Goal: Information Seeking & Learning: Learn about a topic

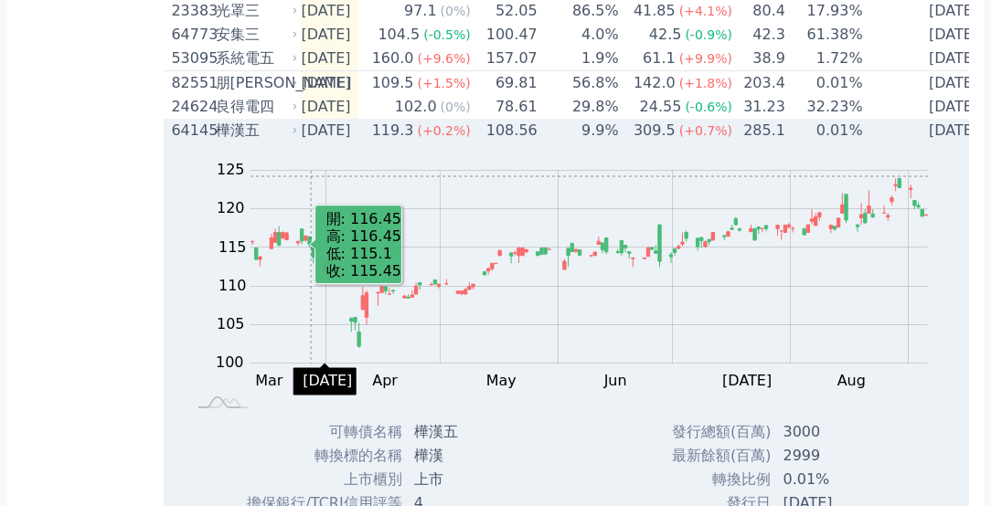
scroll to position [2763, 0]
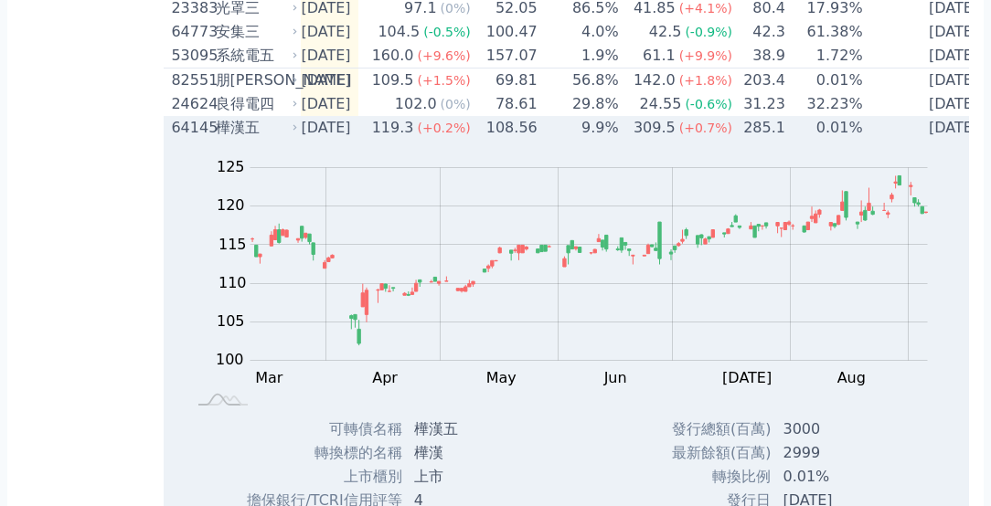
click at [240, 139] on div "樺漢五" at bounding box center [255, 128] width 79 height 22
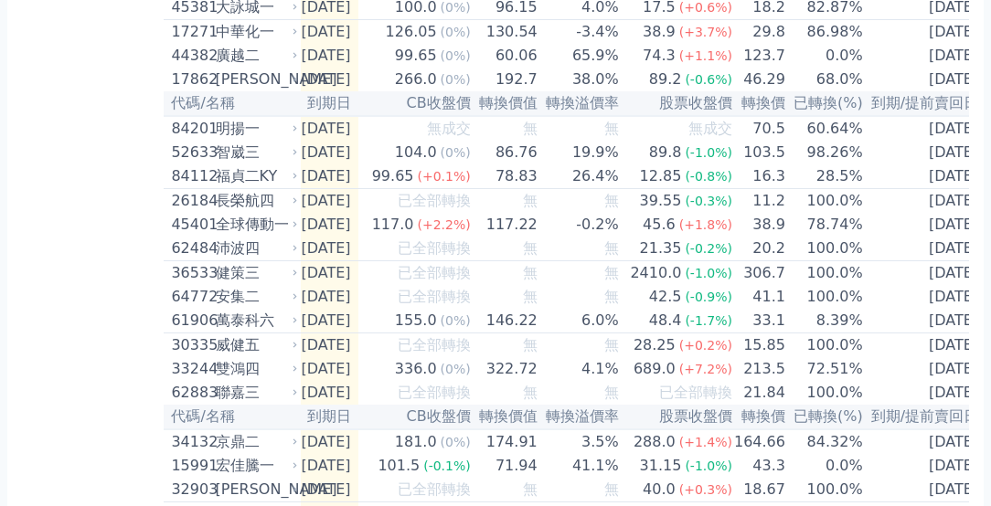
scroll to position [688, 0]
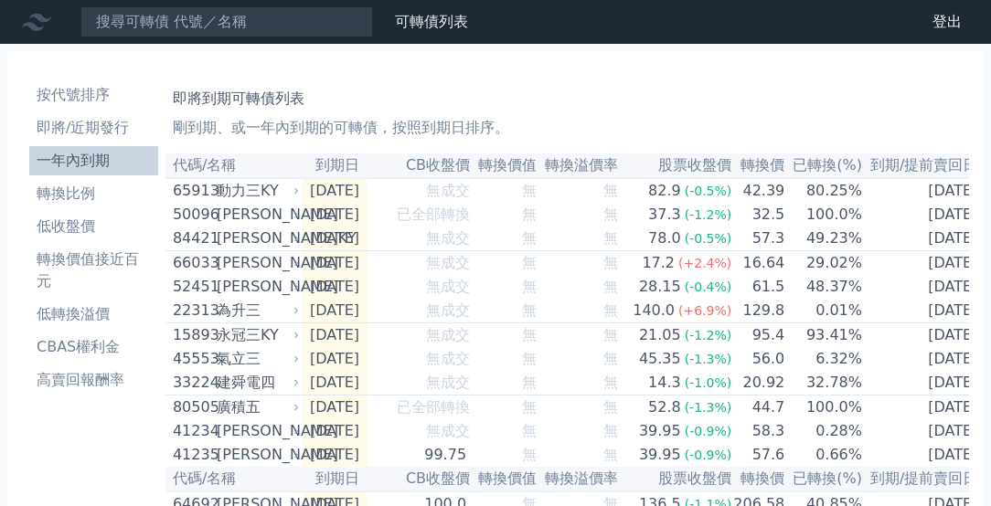
click at [56, 161] on li "一年內到期" at bounding box center [93, 161] width 129 height 22
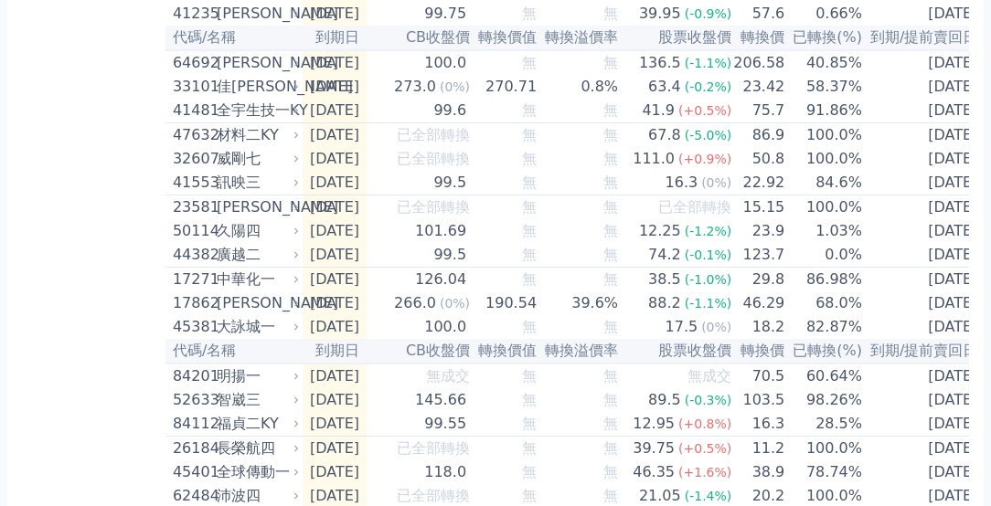
scroll to position [442, 0]
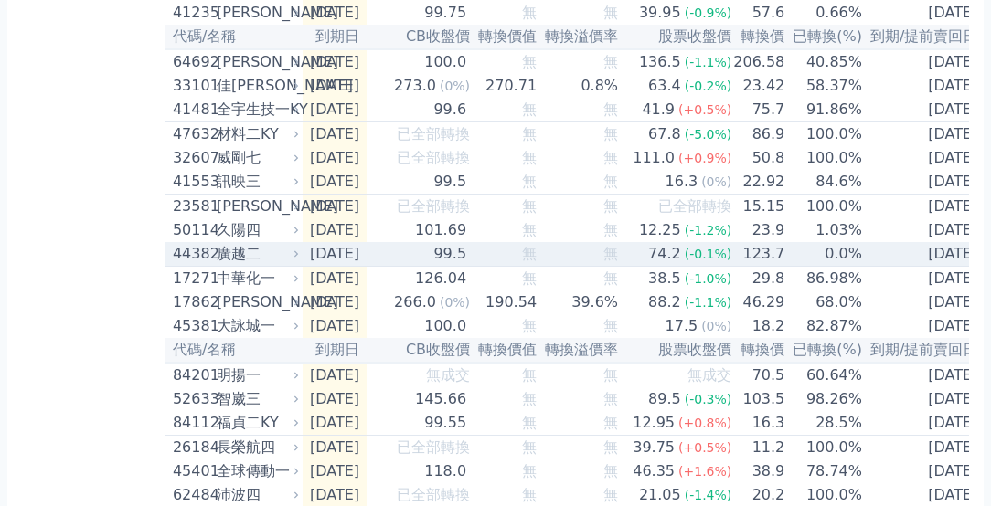
click at [366, 267] on td "[DATE]" at bounding box center [335, 254] width 64 height 25
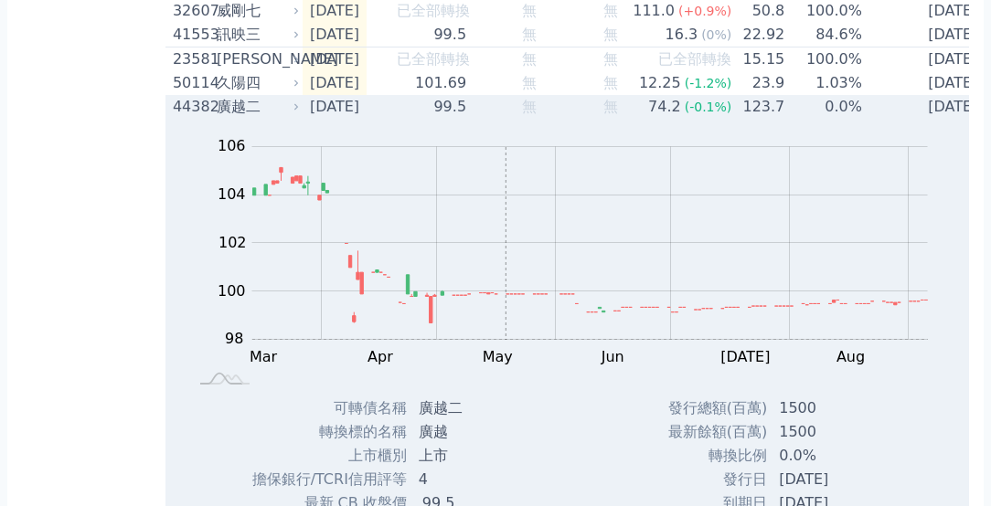
scroll to position [547, 0]
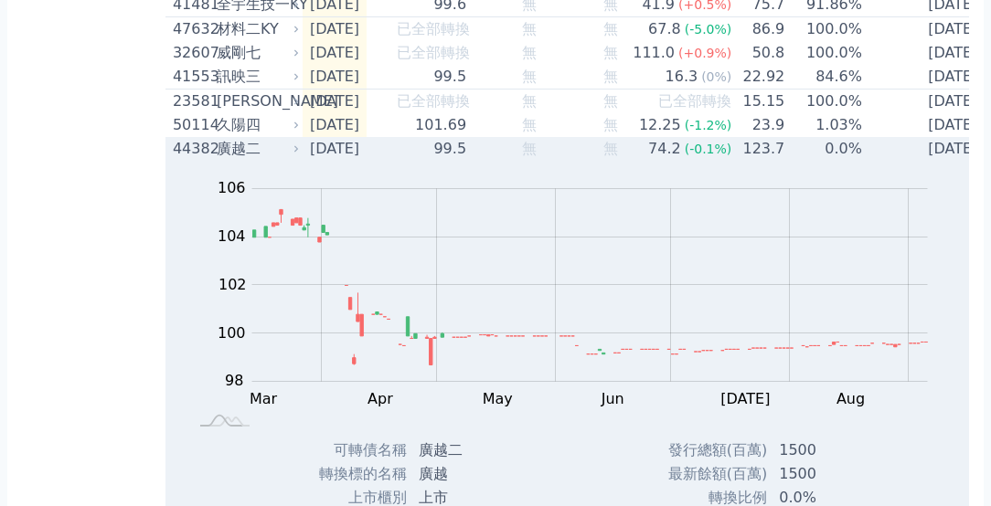
click at [342, 161] on td "[DATE]" at bounding box center [335, 149] width 64 height 24
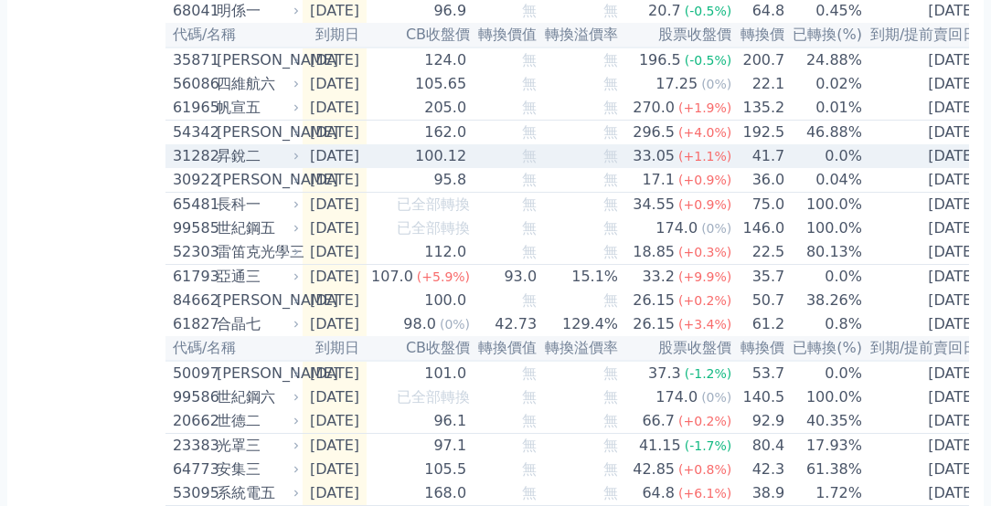
scroll to position [2327, 1]
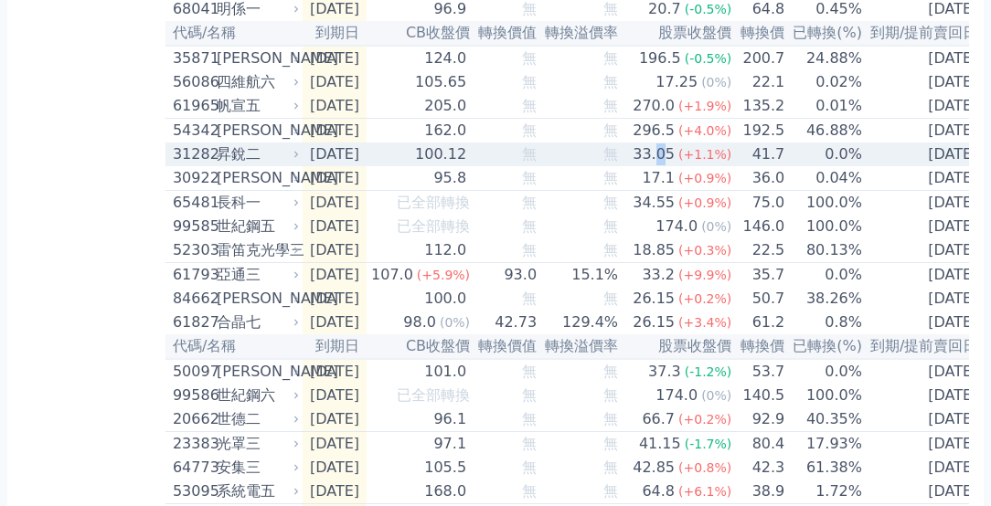
click at [668, 165] on div "33.05" at bounding box center [653, 154] width 49 height 22
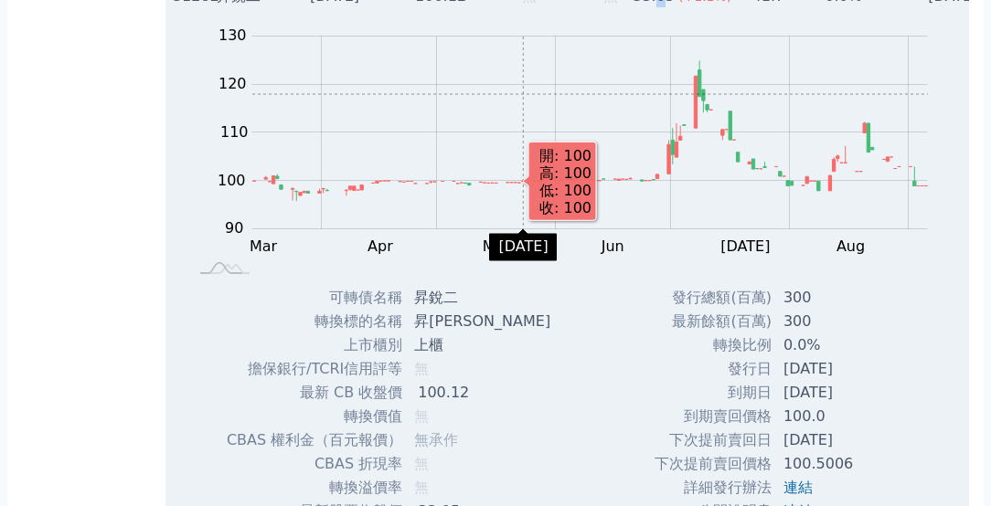
scroll to position [2469, 0]
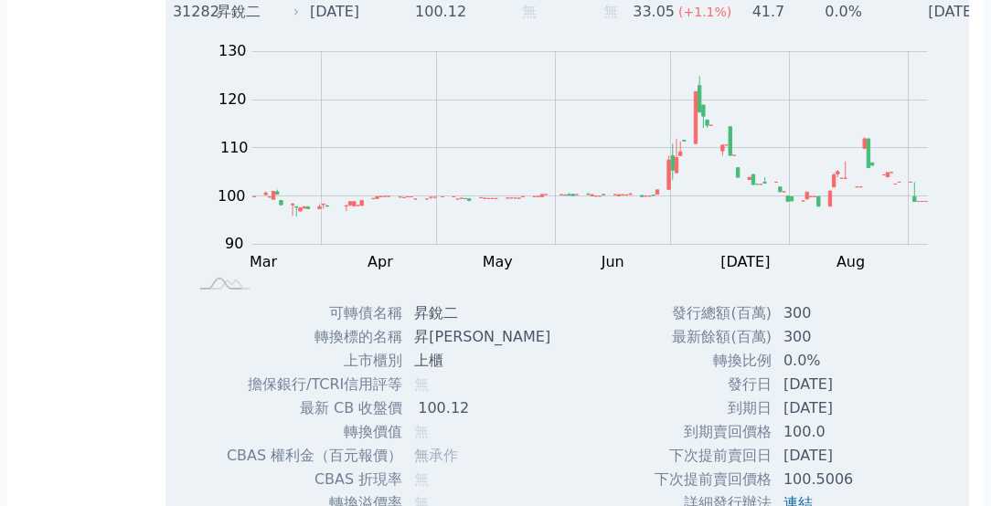
click at [420, 24] on td "100.12" at bounding box center [418, 12] width 104 height 24
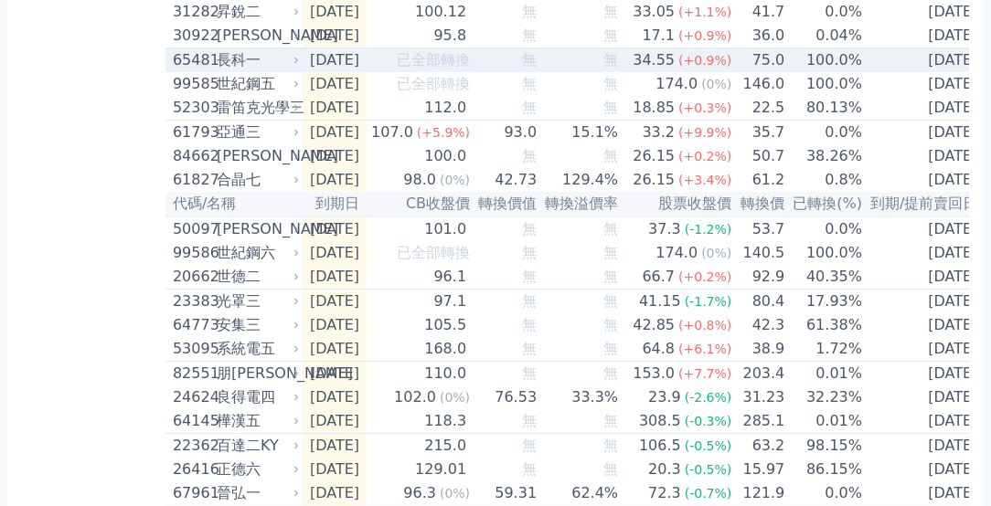
scroll to position [2473, 0]
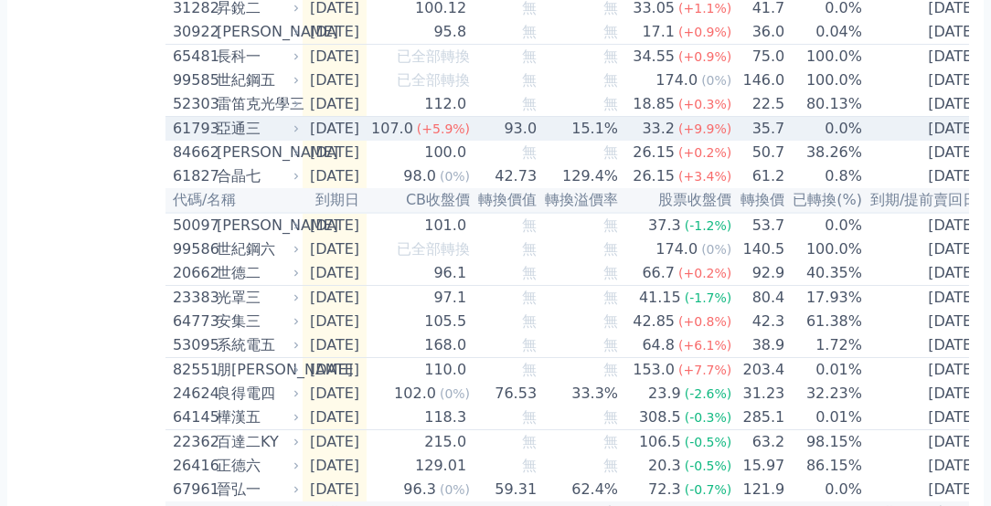
click at [600, 142] on td "15.1%" at bounding box center [577, 129] width 81 height 25
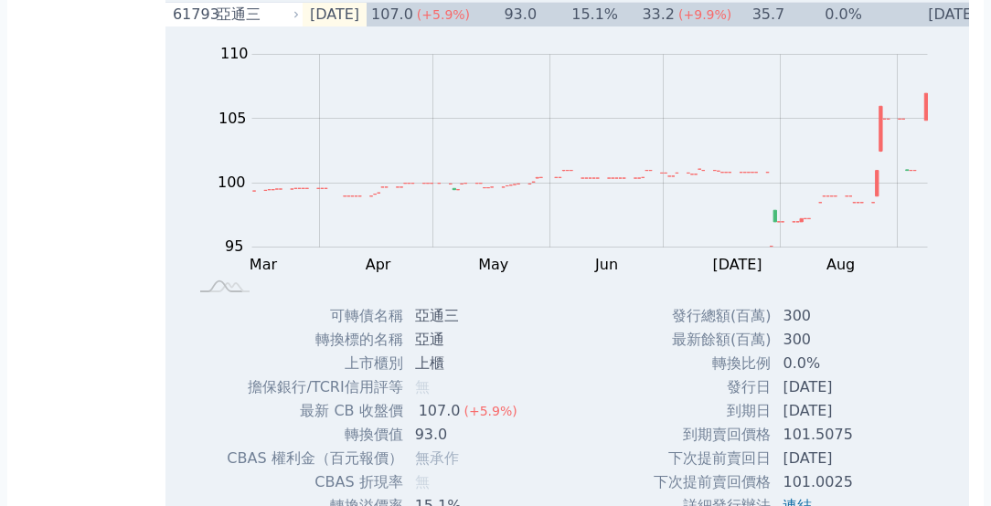
scroll to position [2587, 1]
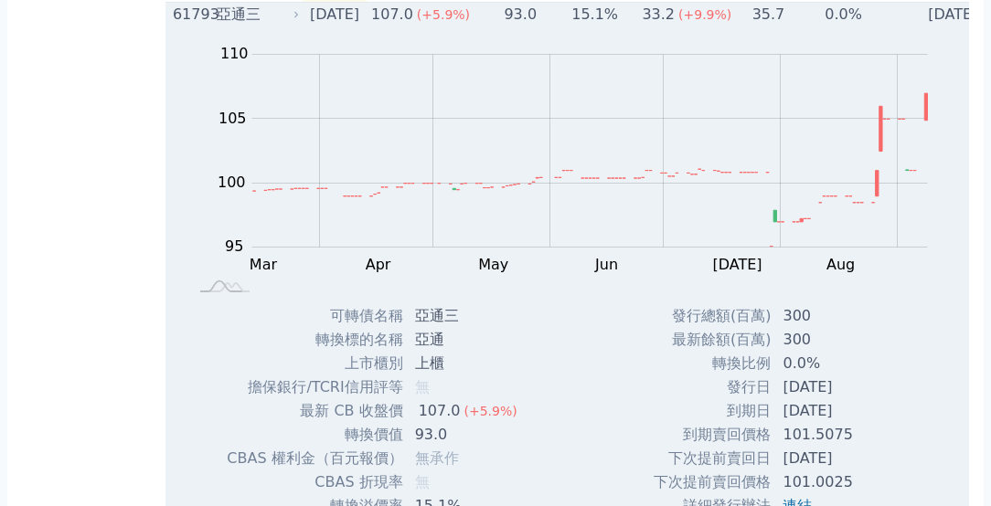
click at [239, 26] on div "亞通三" at bounding box center [256, 15] width 79 height 22
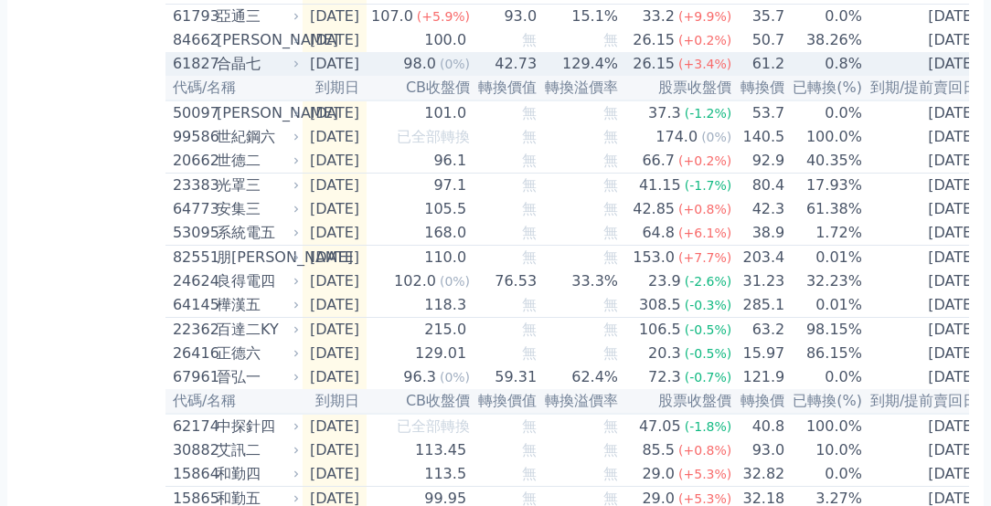
click at [436, 75] on div "98.0" at bounding box center [419, 64] width 40 height 22
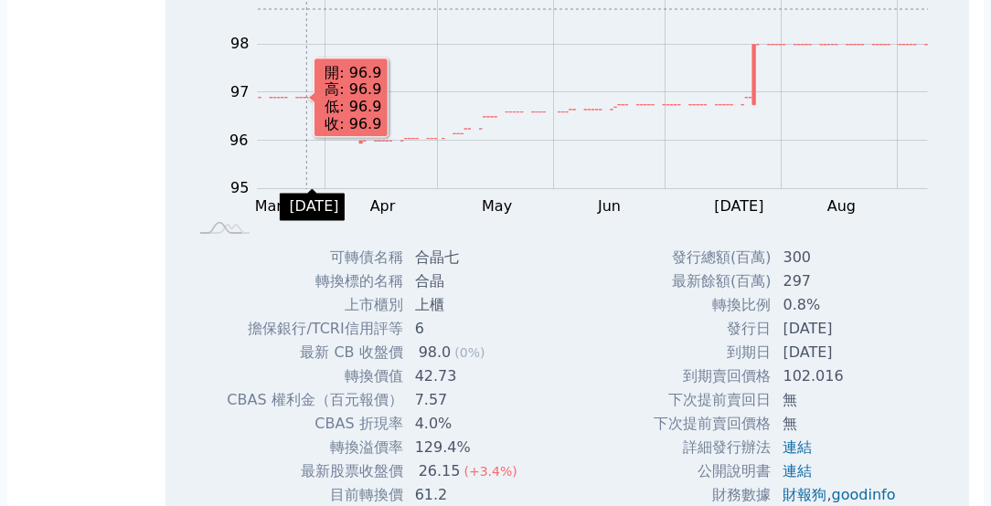
scroll to position [2689, 0]
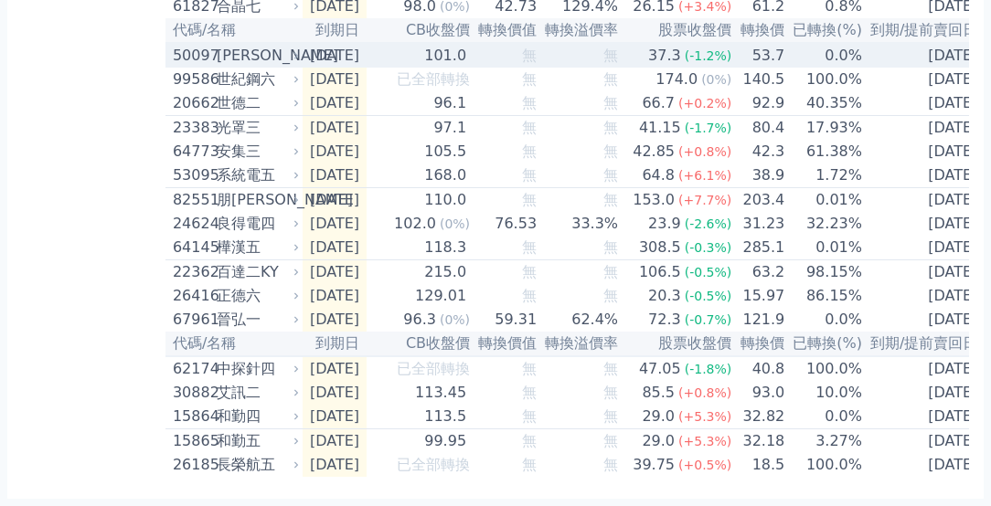
click at [251, 67] on div "[PERSON_NAME]" at bounding box center [256, 56] width 79 height 22
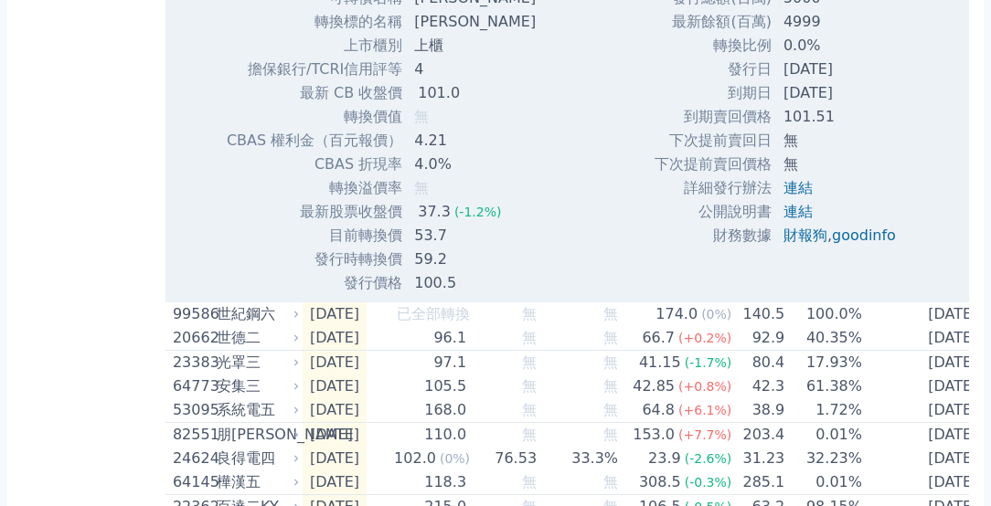
scroll to position [3052, 0]
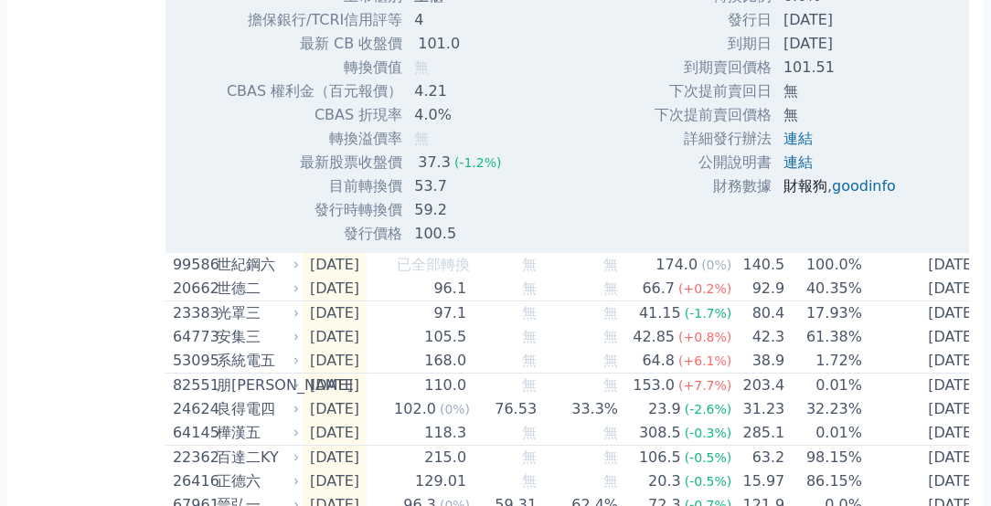
click at [798, 195] on link "財報狗" at bounding box center [805, 185] width 44 height 17
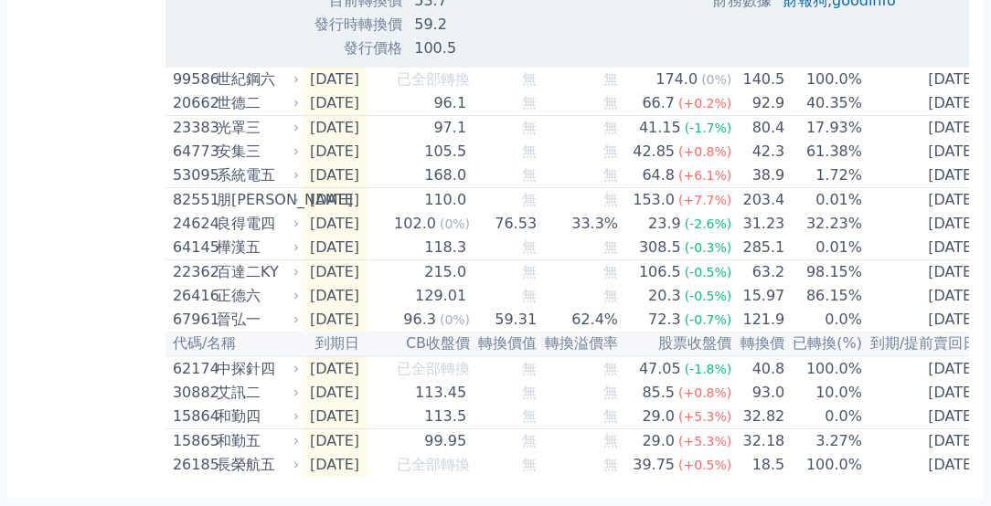
scroll to position [3260, 0]
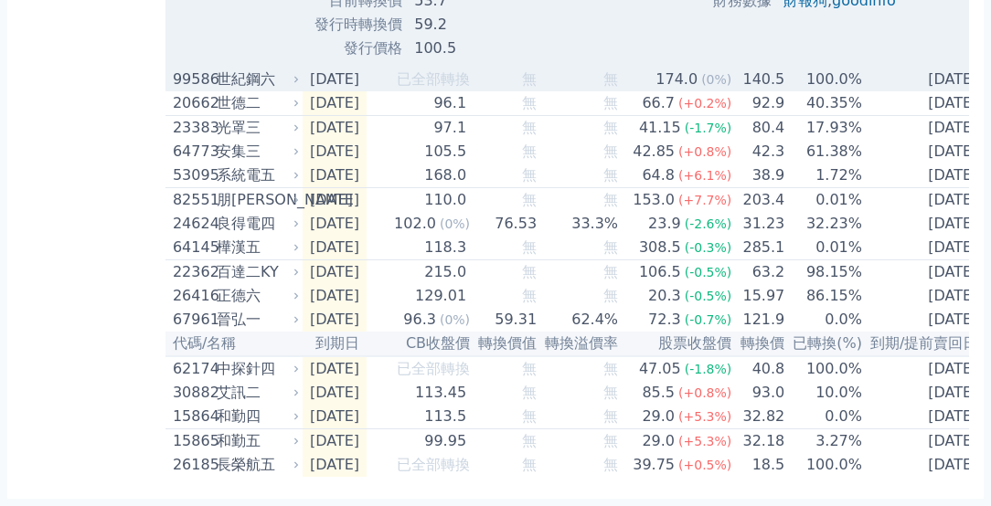
click at [403, 91] on td "已全部轉換" at bounding box center [418, 80] width 104 height 24
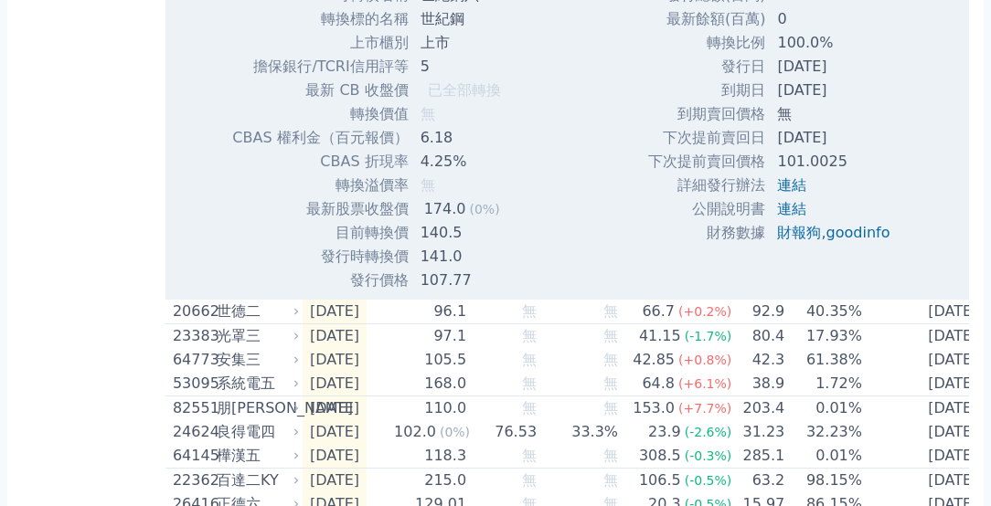
scroll to position [3627, 0]
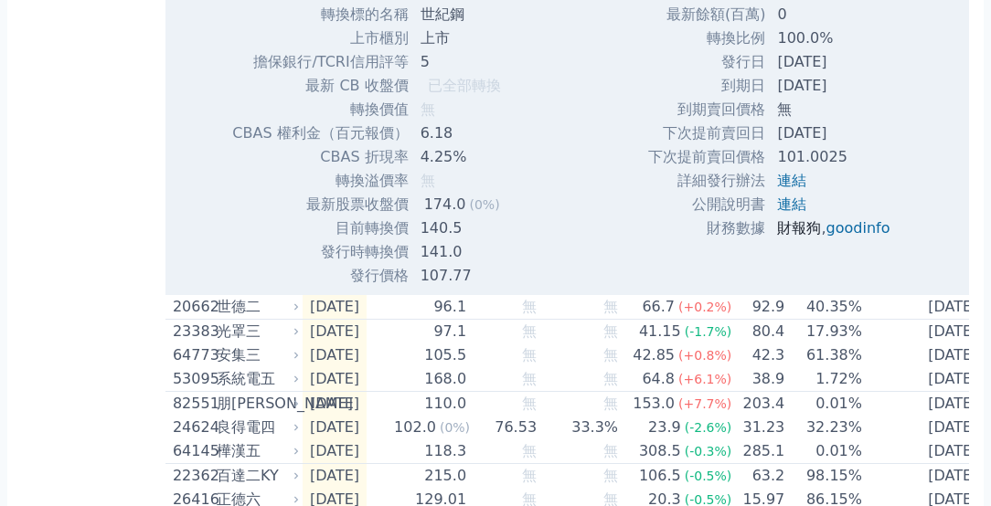
click at [800, 237] on link "財報狗" at bounding box center [799, 227] width 44 height 17
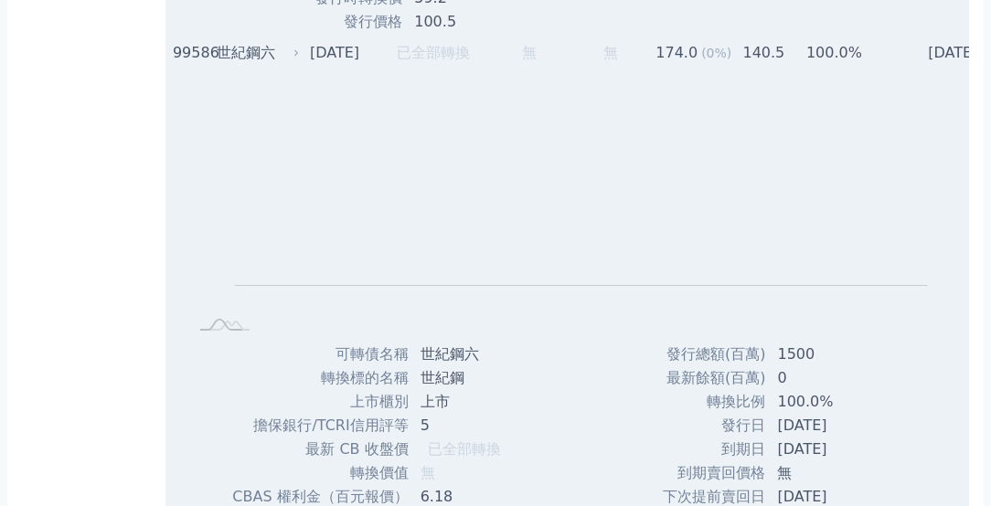
scroll to position [3250, 0]
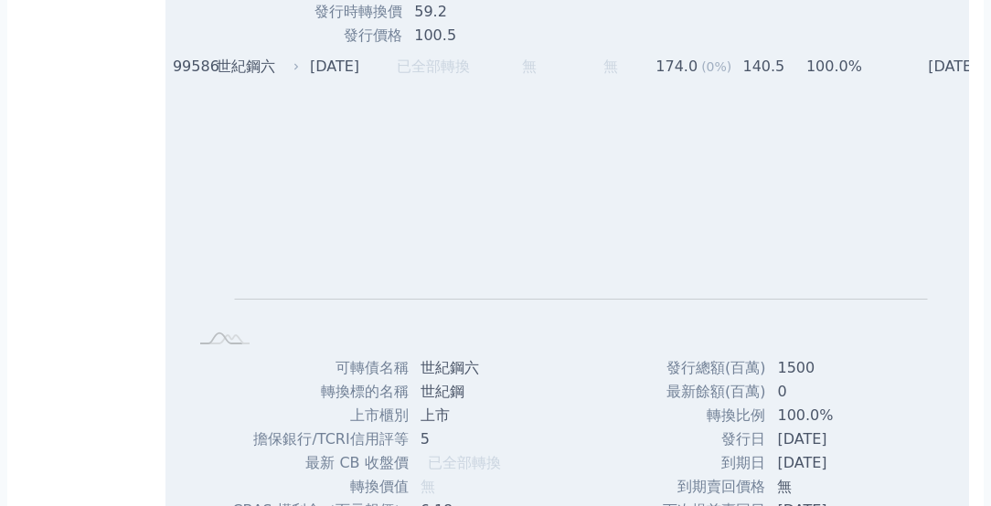
click at [266, 78] on div "世紀鋼六" at bounding box center [256, 67] width 79 height 22
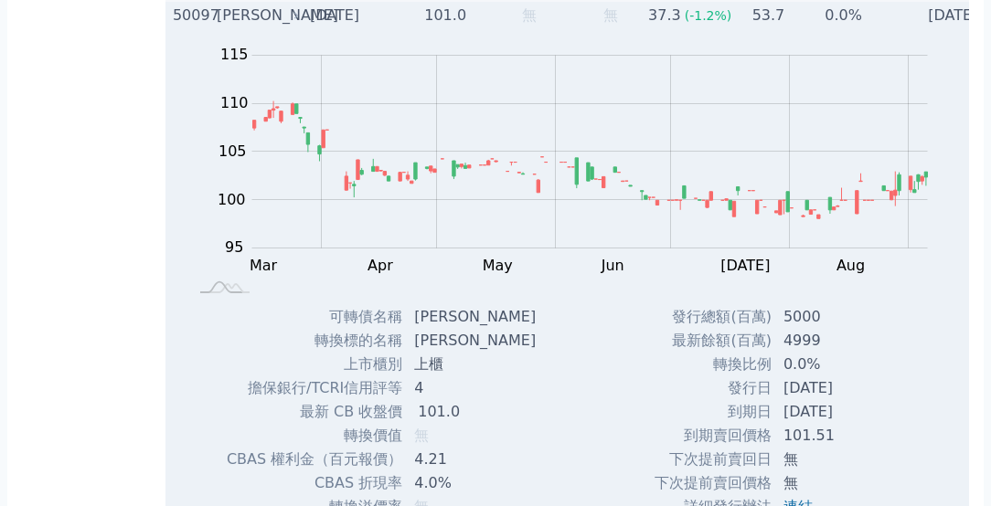
scroll to position [2678, 0]
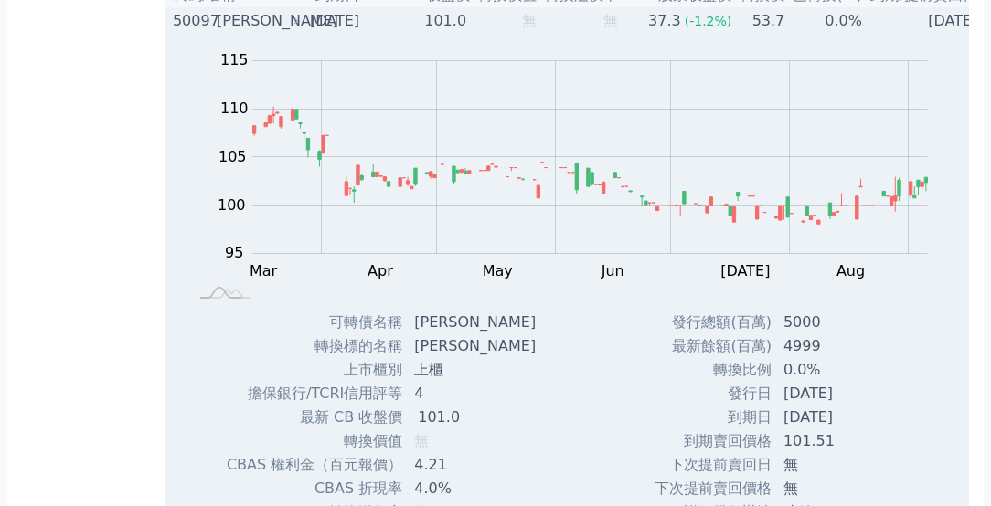
click at [250, 32] on div "[PERSON_NAME]" at bounding box center [256, 21] width 79 height 22
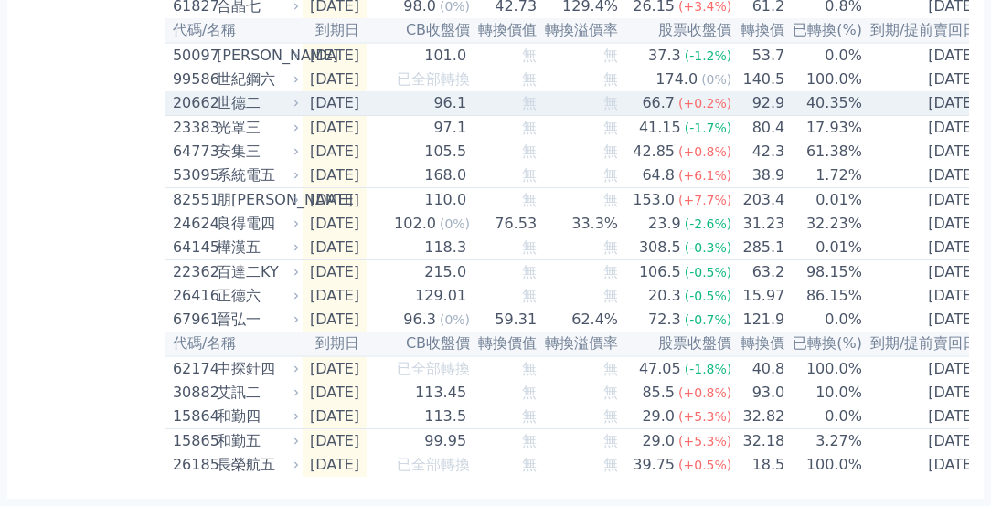
scroll to position [2682, 0]
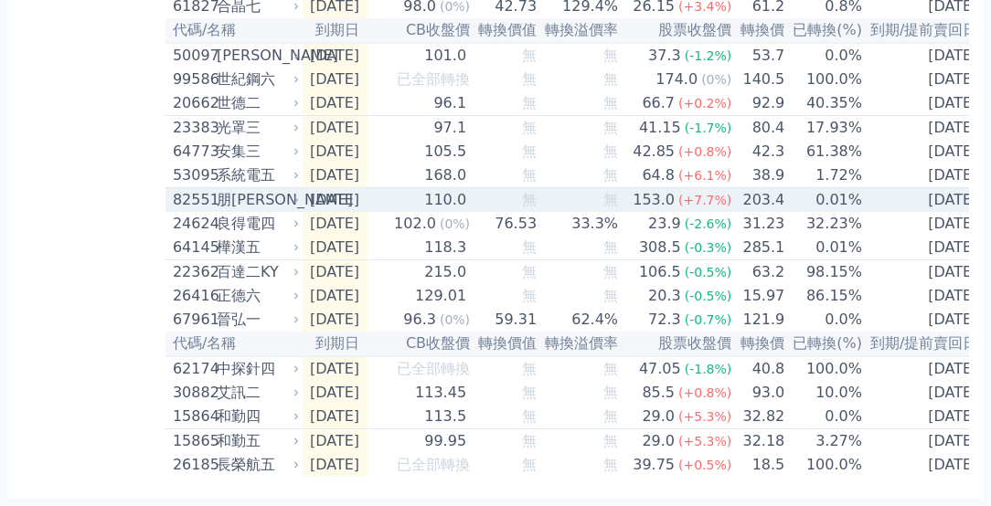
click at [250, 211] on div "朋[PERSON_NAME]" at bounding box center [256, 200] width 79 height 22
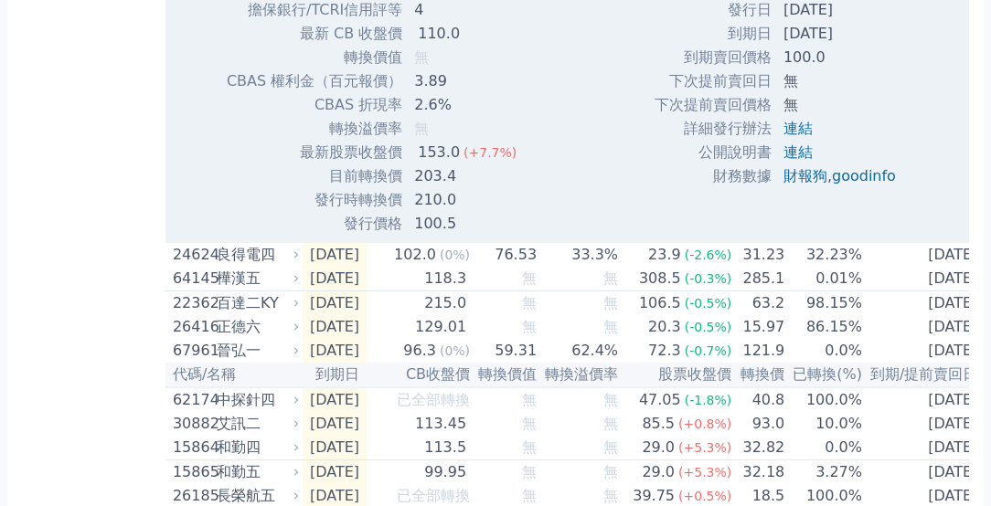
scroll to position [3208, 0]
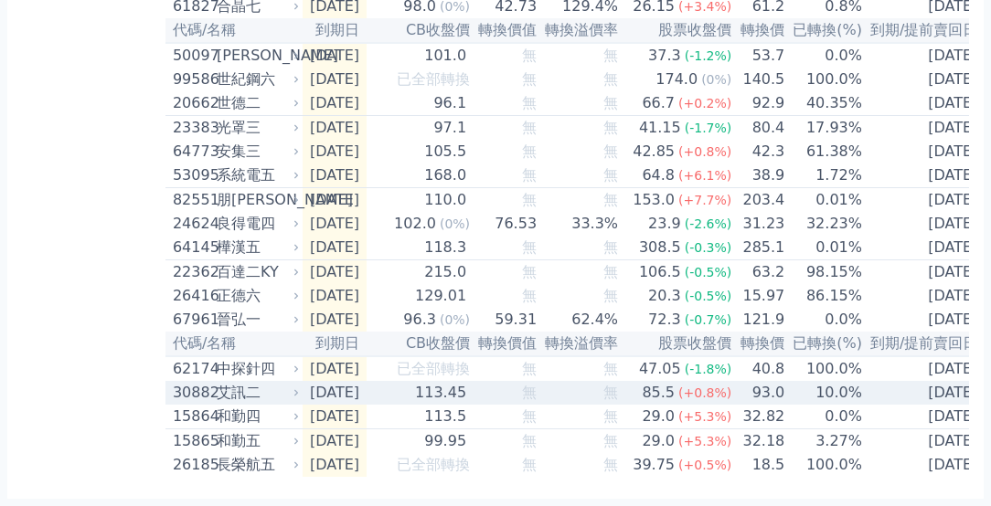
scroll to position [2869, 0]
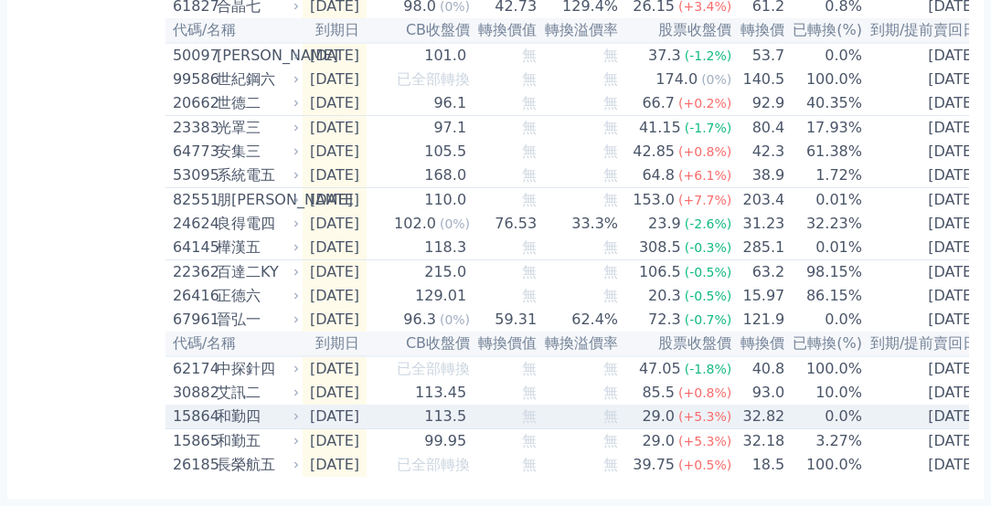
click at [356, 409] on td "[DATE]" at bounding box center [335, 417] width 64 height 25
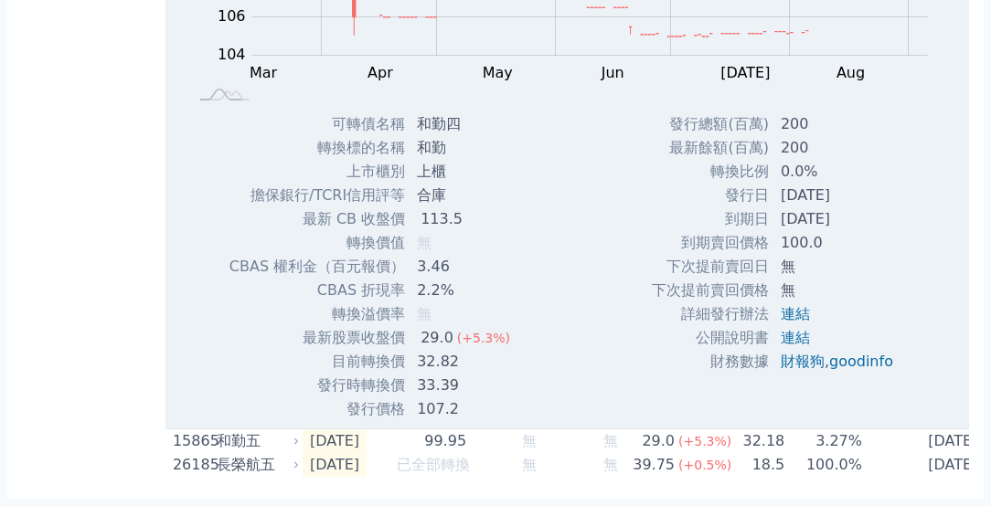
scroll to position [3463, 0]
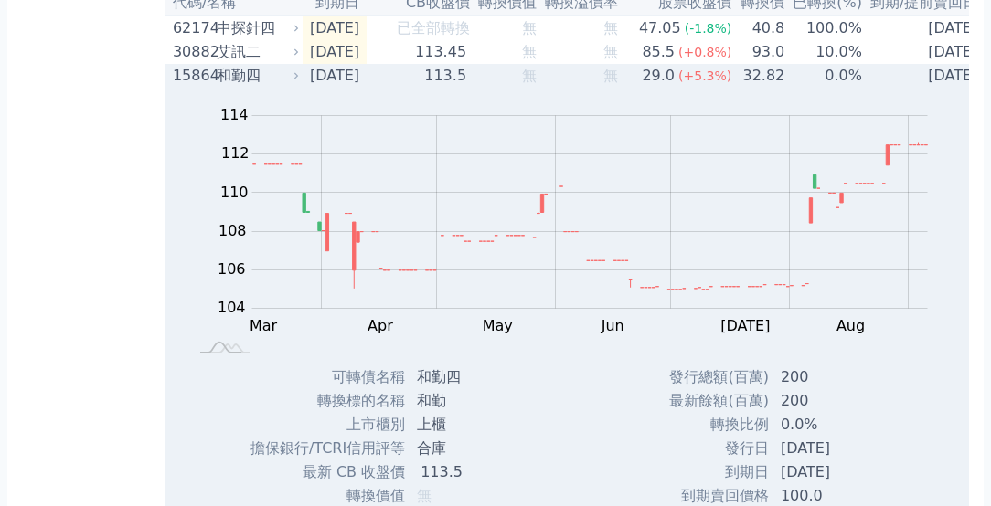
click at [366, 88] on td "[DATE]" at bounding box center [335, 76] width 64 height 24
